Goal: Register for event/course

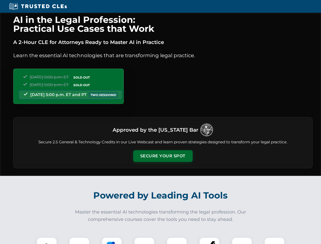
click at [163, 156] on button "Secure Your Spot" at bounding box center [163, 156] width 60 height 12
click at [47, 241] on img at bounding box center [46, 247] width 15 height 15
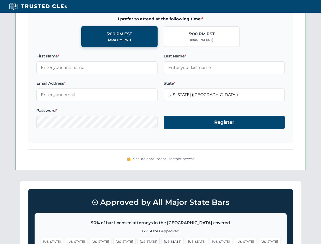
click at [186, 241] on span "[US_STATE]" at bounding box center [197, 241] width 22 height 7
click at [234, 241] on span "[US_STATE]" at bounding box center [245, 241] width 22 height 7
